Goal: Navigation & Orientation: Find specific page/section

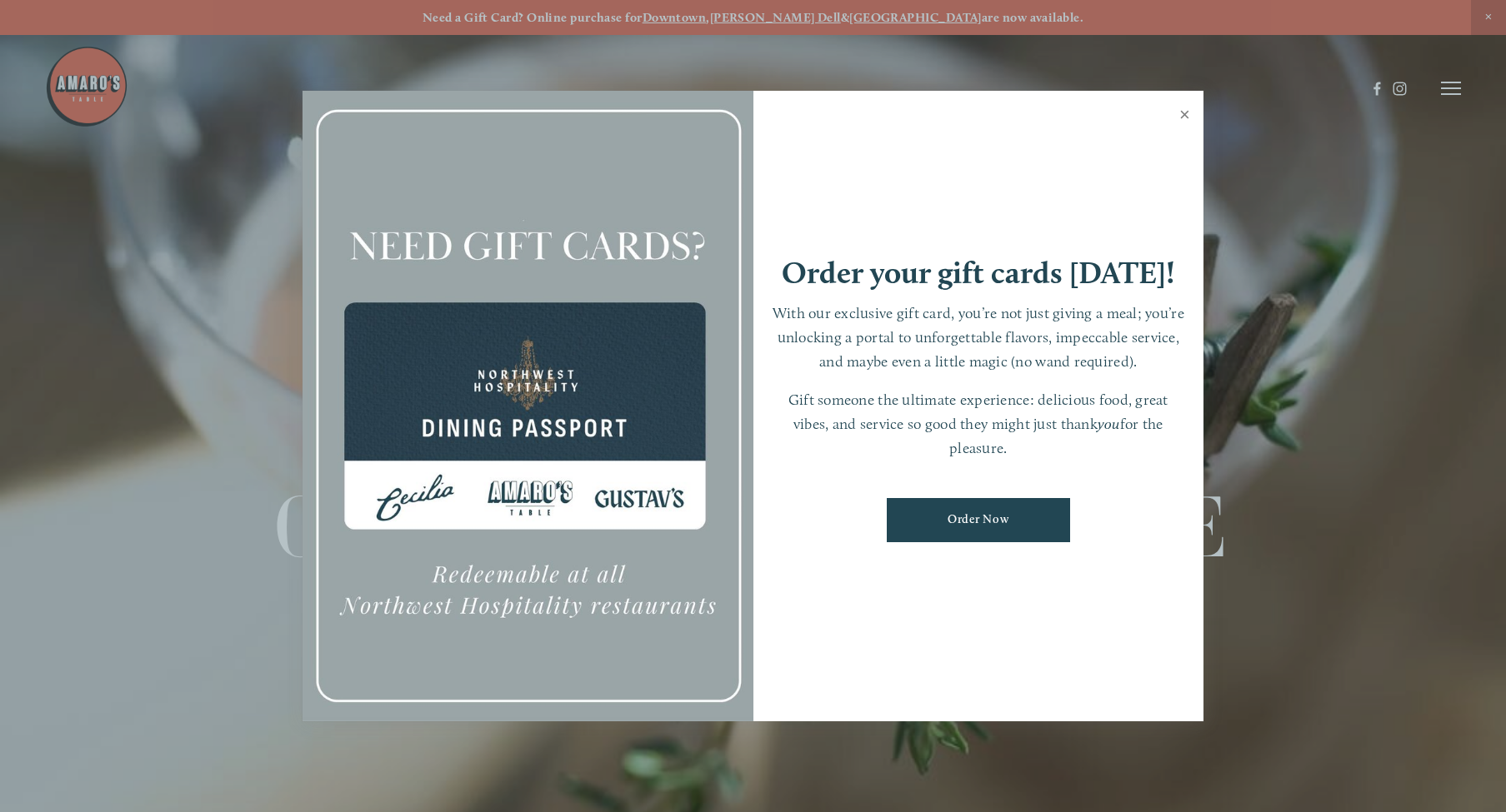
click at [1186, 119] on link "Close" at bounding box center [1185, 116] width 33 height 47
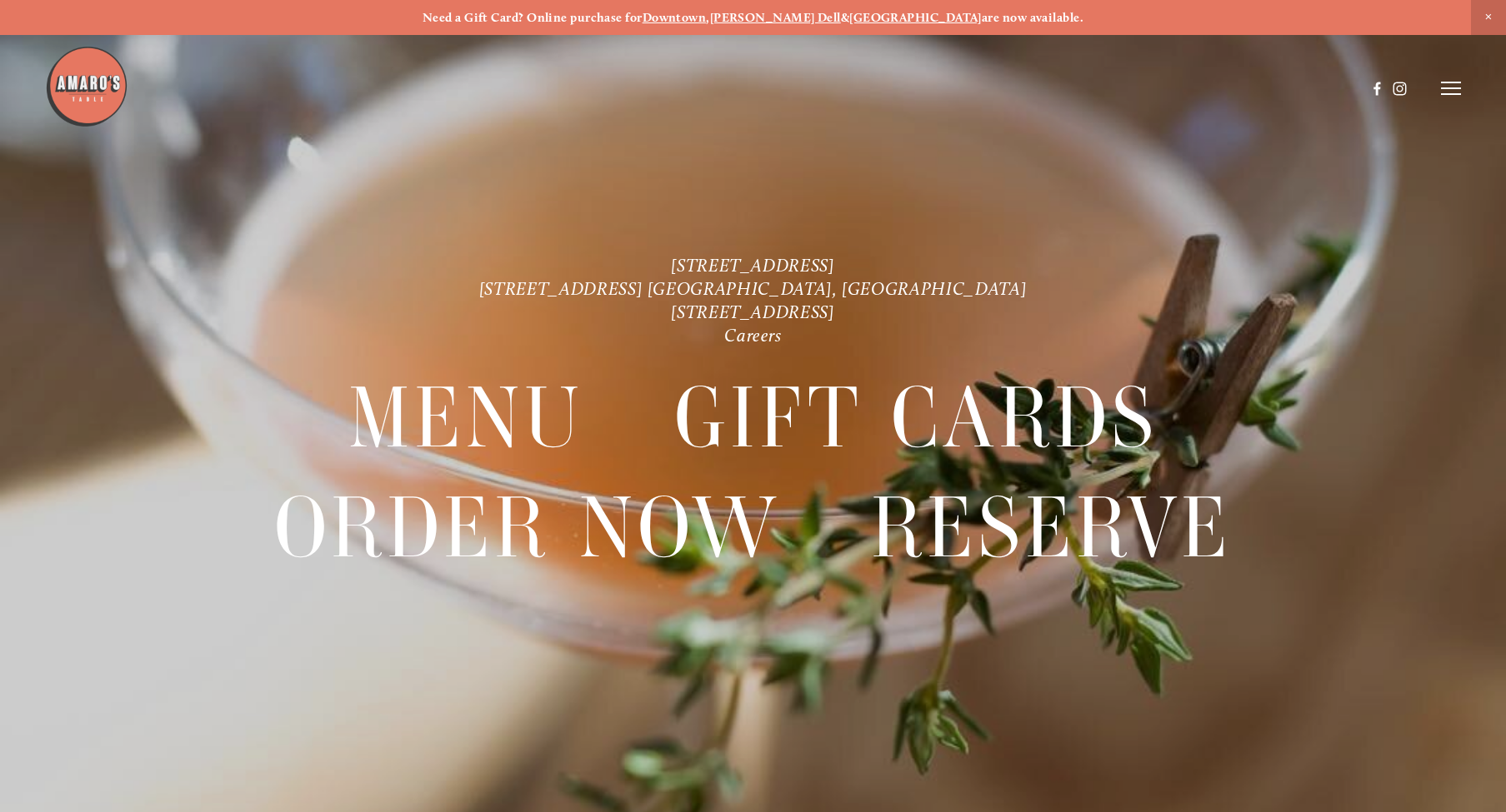
click at [1460, 82] on line at bounding box center [1451, 82] width 20 height 0
click at [1118, 91] on span "Menu" at bounding box center [1115, 88] width 34 height 15
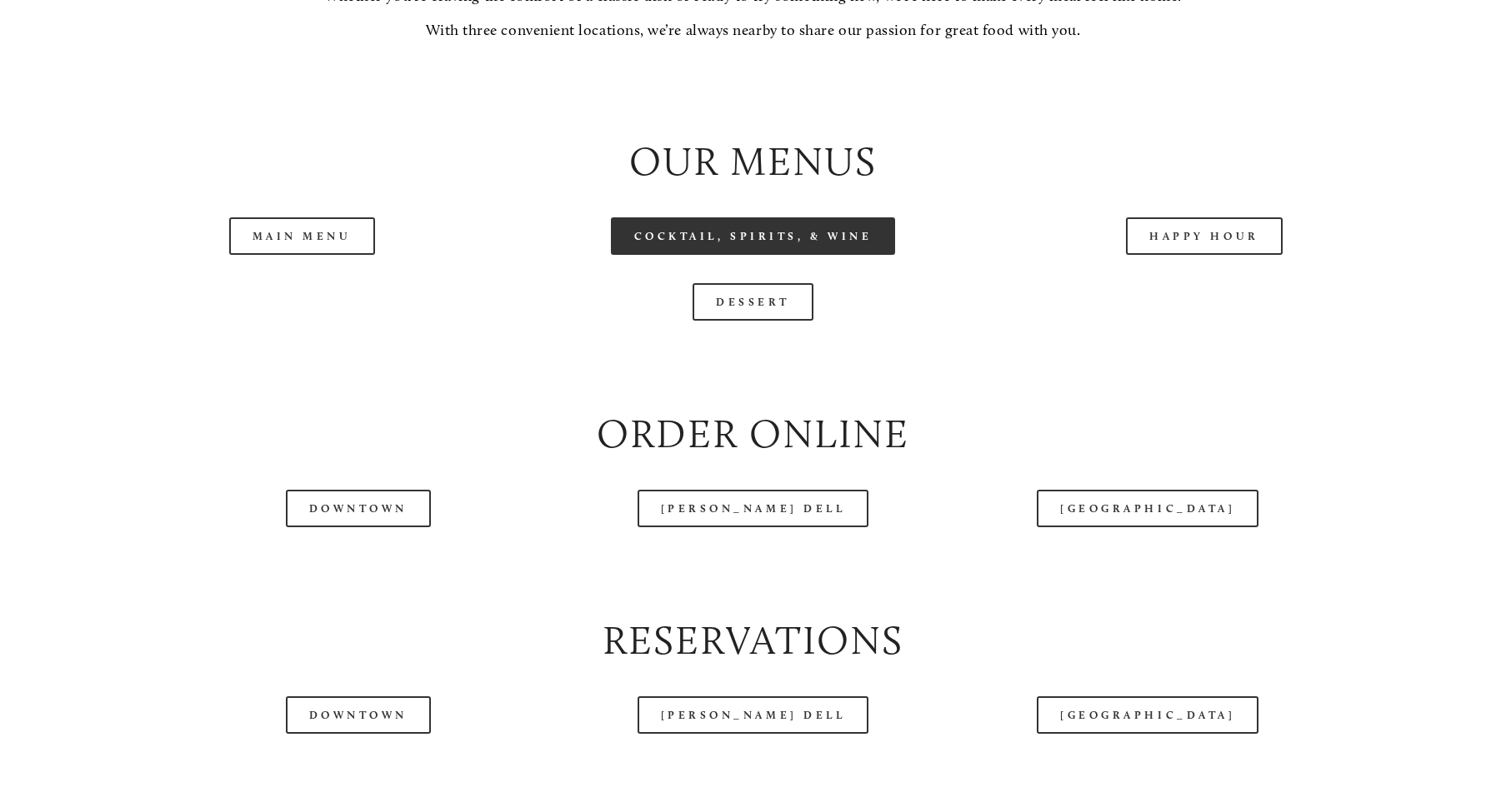
scroll to position [1774, 0]
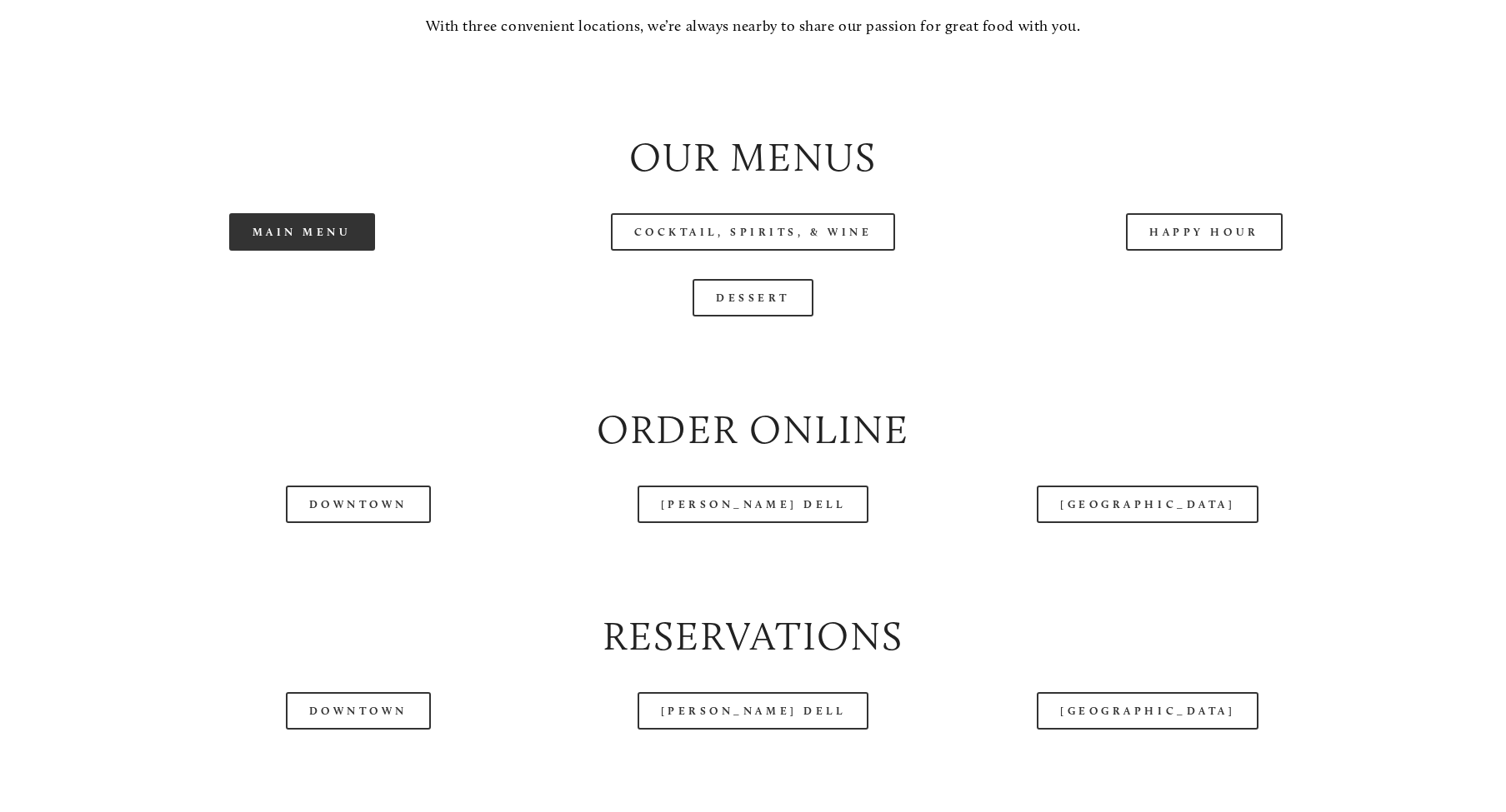
click at [356, 251] on link "Main Menu" at bounding box center [302, 231] width 145 height 37
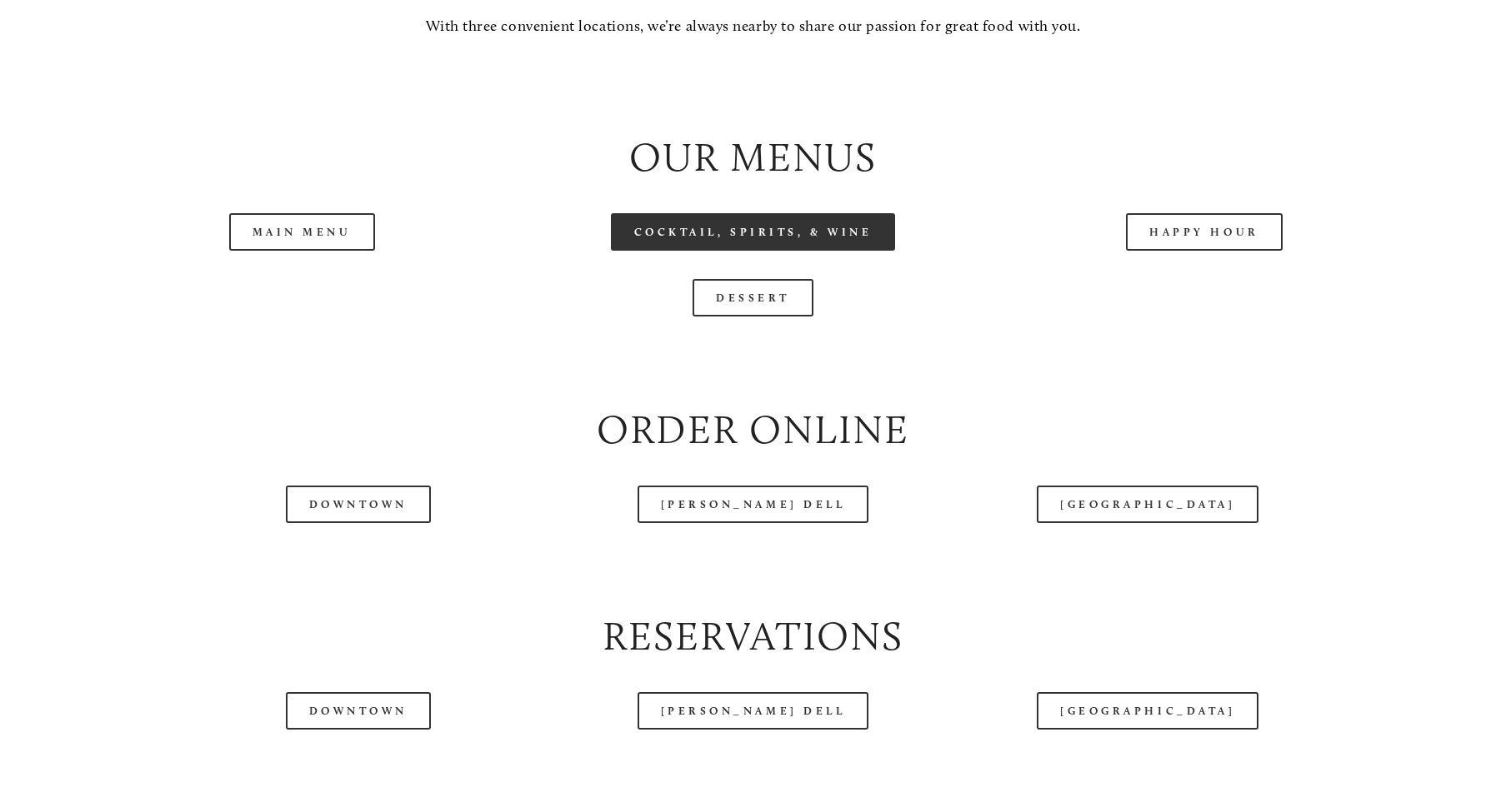
click at [774, 251] on link "Cocktail, Spirits, & Wine" at bounding box center [754, 231] width 285 height 37
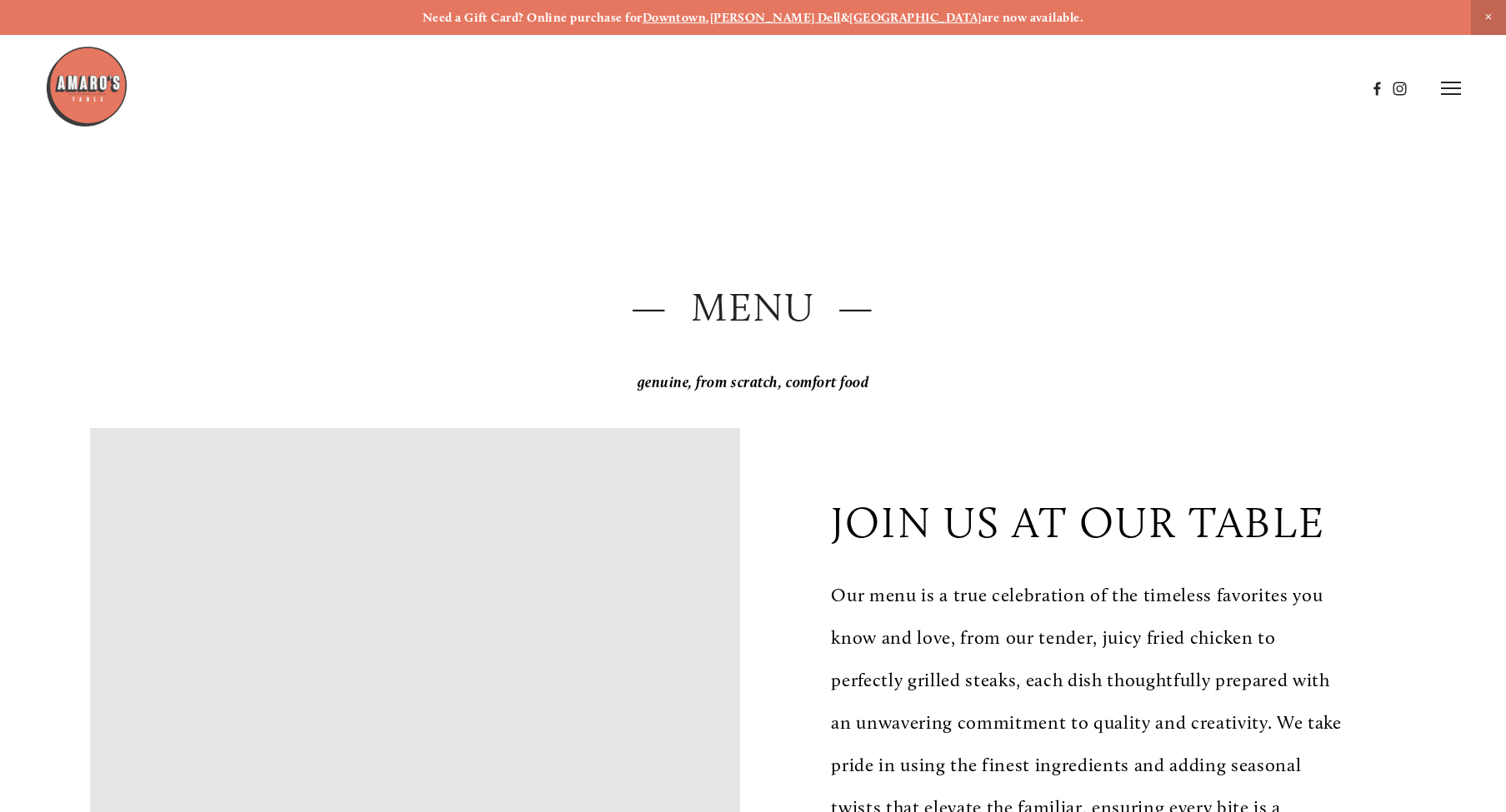
scroll to position [0, 0]
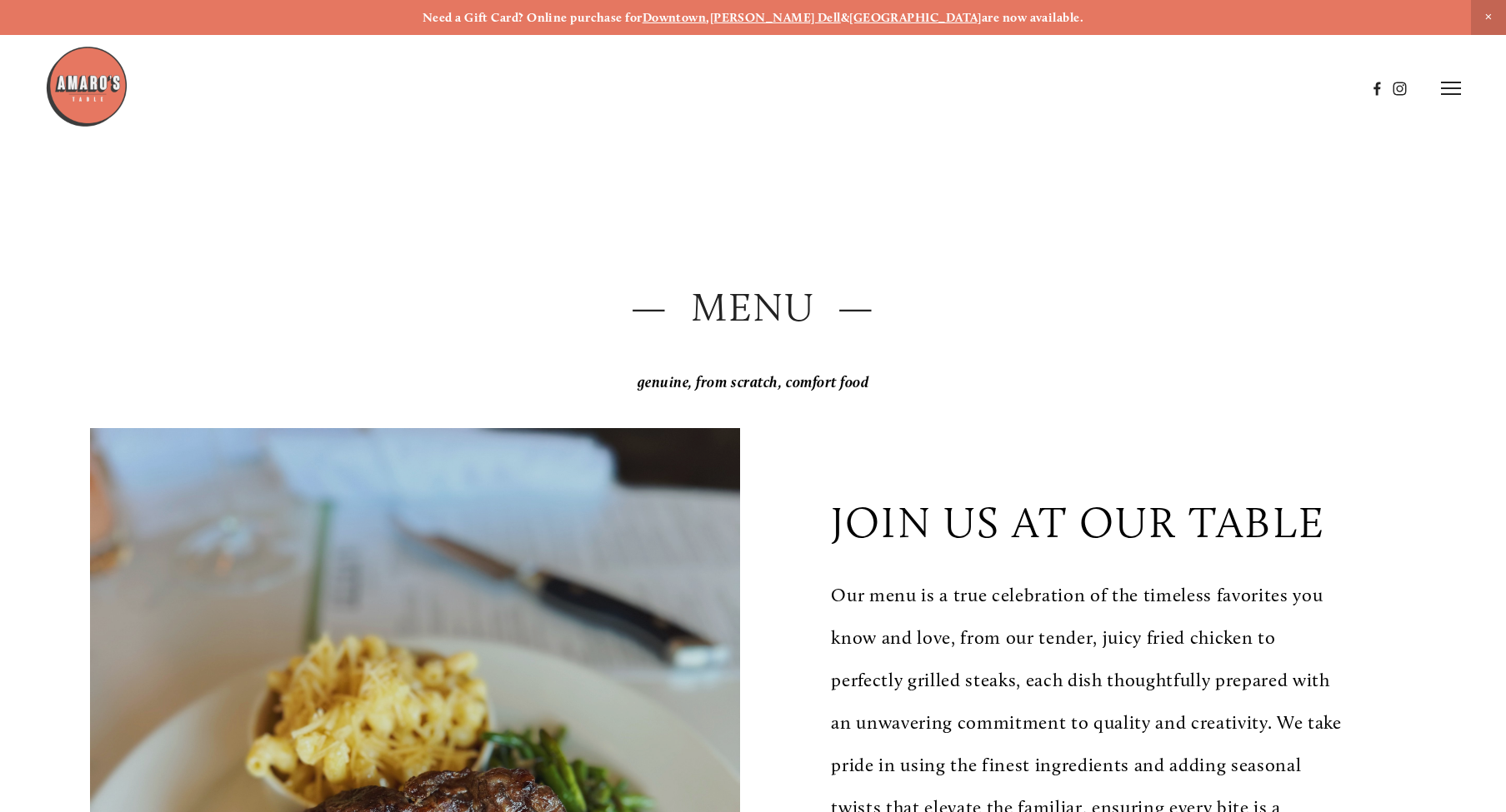
click at [1442, 88] on icon at bounding box center [1451, 88] width 20 height 15
click at [1236, 87] on span "Visit" at bounding box center [1233, 88] width 25 height 15
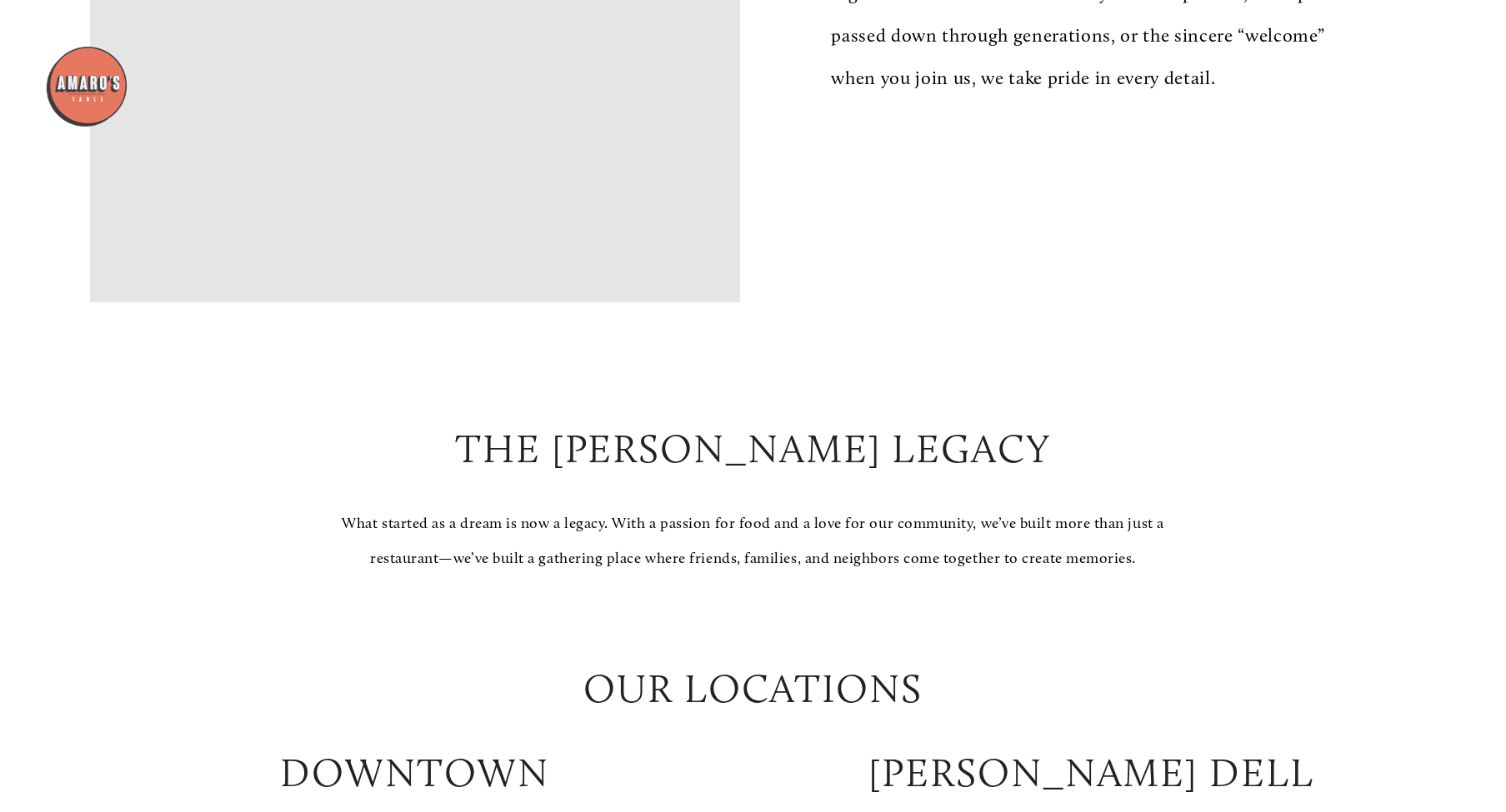
scroll to position [1734, 0]
